Goal: Information Seeking & Learning: Learn about a topic

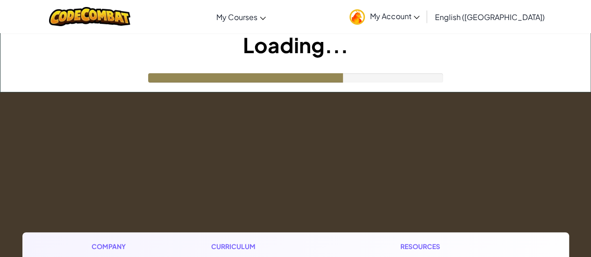
scroll to position [1, 0]
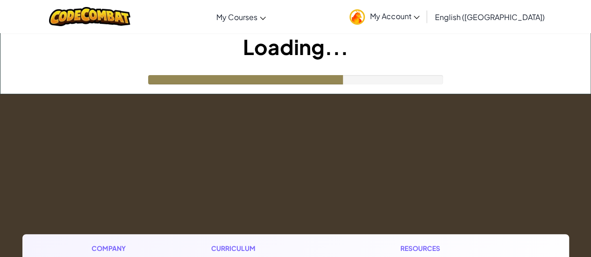
click at [371, 66] on div "Loading..." at bounding box center [295, 63] width 590 height 62
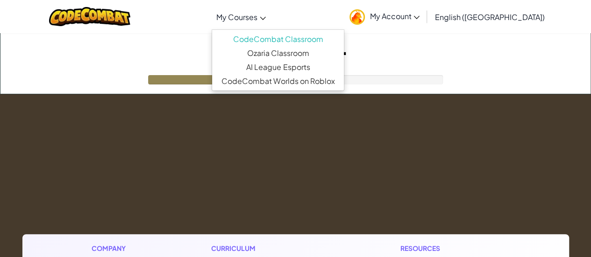
click at [260, 8] on link "My Courses" at bounding box center [240, 16] width 59 height 25
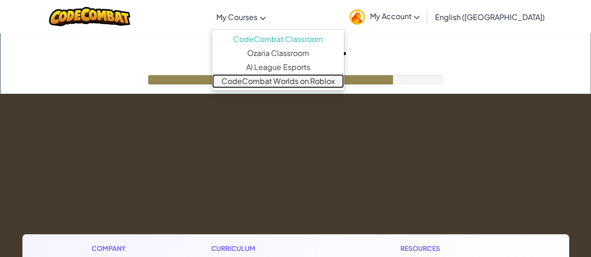
click at [303, 82] on link "CodeCombat Worlds on Roblox" at bounding box center [278, 81] width 132 height 14
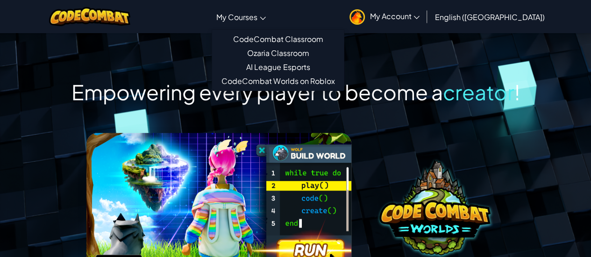
click at [257, 14] on span "My Courses" at bounding box center [236, 17] width 41 height 10
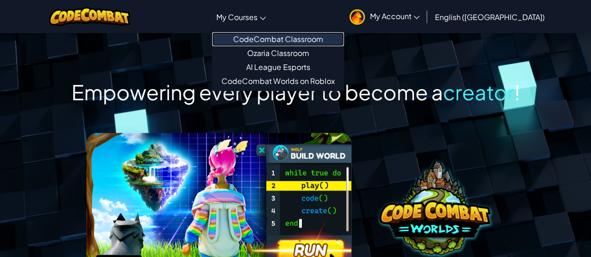
click at [297, 38] on link "CodeCombat Classroom" at bounding box center [278, 39] width 132 height 14
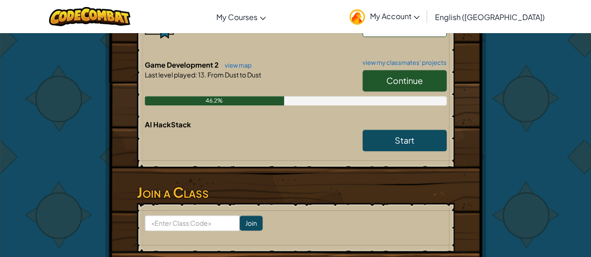
scroll to position [459, 0]
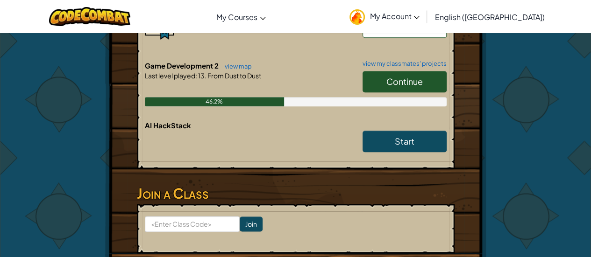
click at [408, 79] on span "Continue" at bounding box center [404, 81] width 36 height 11
